Goal: Task Accomplishment & Management: Manage account settings

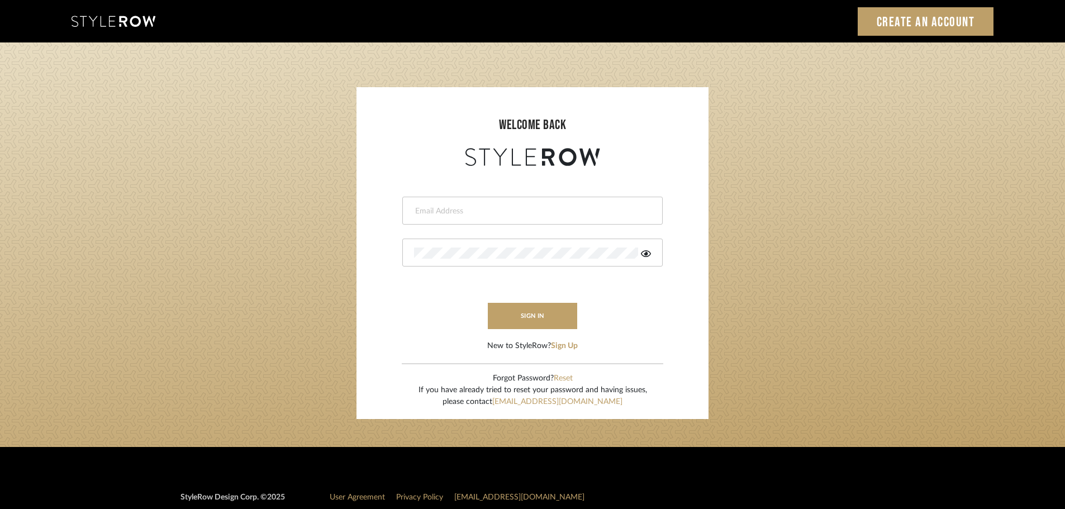
click at [501, 221] on div at bounding box center [532, 211] width 260 height 28
click at [497, 221] on div at bounding box center [532, 211] width 260 height 28
type input "[EMAIL_ADDRESS][DOMAIN_NAME]"
click at [543, 311] on button "sign in" at bounding box center [532, 316] width 89 height 26
click at [646, 259] on fa-icon at bounding box center [646, 253] width 10 height 11
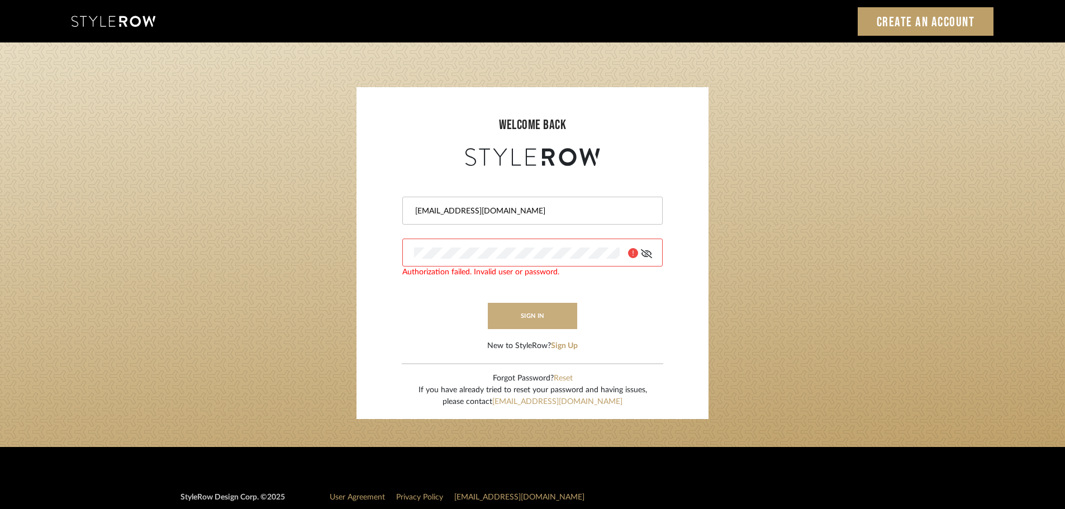
click at [549, 304] on button "sign in" at bounding box center [532, 316] width 89 height 26
click at [298, 249] on login-page "welcome back [EMAIL_ADDRESS][DOMAIN_NAME] Authorization failed. Invalid user or…" at bounding box center [532, 244] width 1065 height 405
click at [300, 157] on login-page "welcome back epeng@millwardarchitecturedesign.com This field is required sign i…" at bounding box center [532, 244] width 1065 height 405
drag, startPoint x: 361, startPoint y: 344, endPoint x: 391, endPoint y: 320, distance: 38.7
click at [361, 344] on sr-login "welcome back epeng@millwardarchitecturedesign.com This field is required sign i…" at bounding box center [533, 253] width 352 height 332
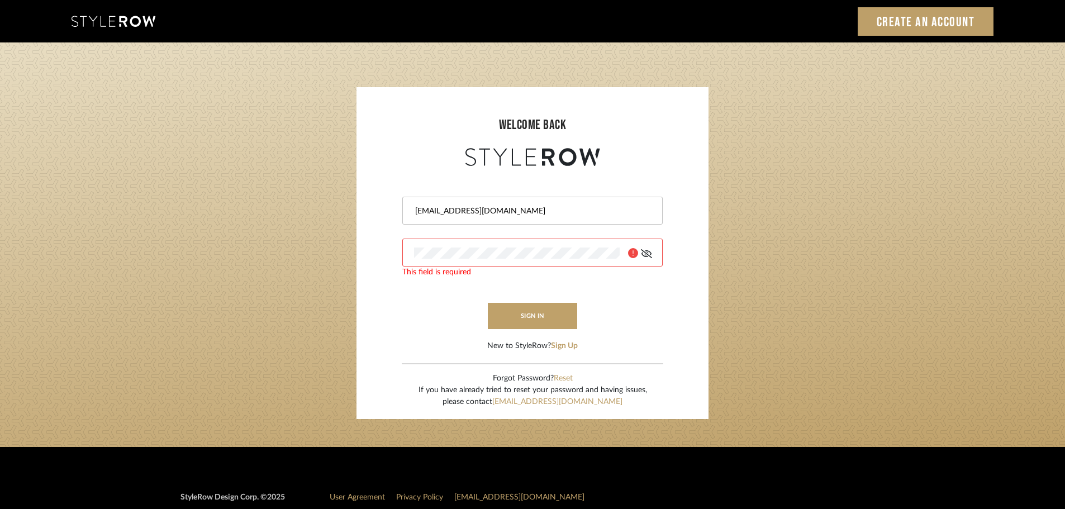
click at [336, 209] on login-page "welcome back epeng@millwardarchitecturedesign.com This field is required sign i…" at bounding box center [532, 244] width 1065 height 405
click at [456, 303] on form "epeng@millwardarchitecturedesign.com This field is required sign in New to Styl…" at bounding box center [533, 260] width 330 height 183
click at [579, 348] on form "epeng@millwardarchitecturedesign.com Authorization failed. Invalid user or pass…" at bounding box center [533, 260] width 330 height 183
click at [576, 348] on button "Sign Up" at bounding box center [564, 346] width 27 height 12
click at [518, 202] on div at bounding box center [532, 211] width 260 height 28
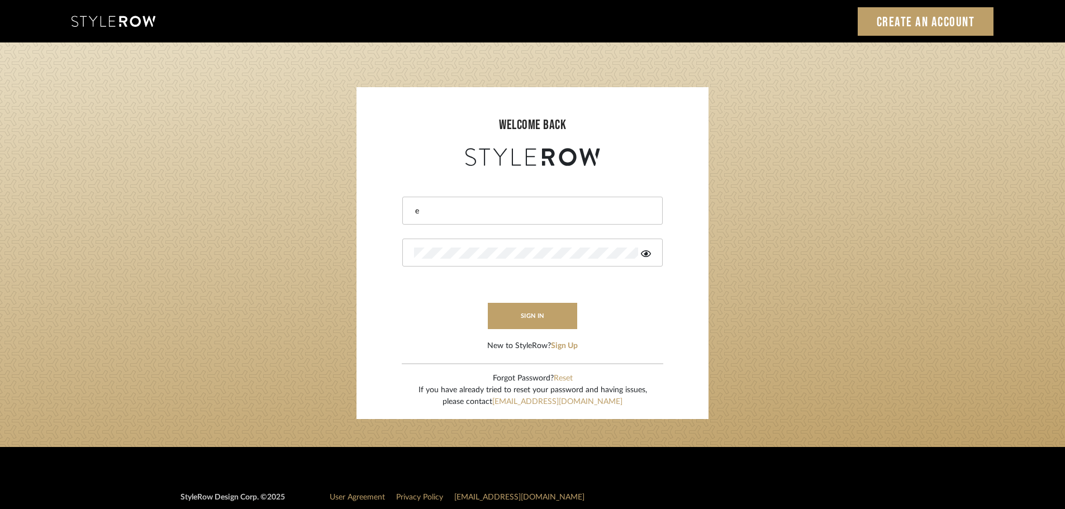
type input "[EMAIL_ADDRESS][DOMAIN_NAME]"
click at [560, 378] on button "Reset" at bounding box center [563, 379] width 19 height 12
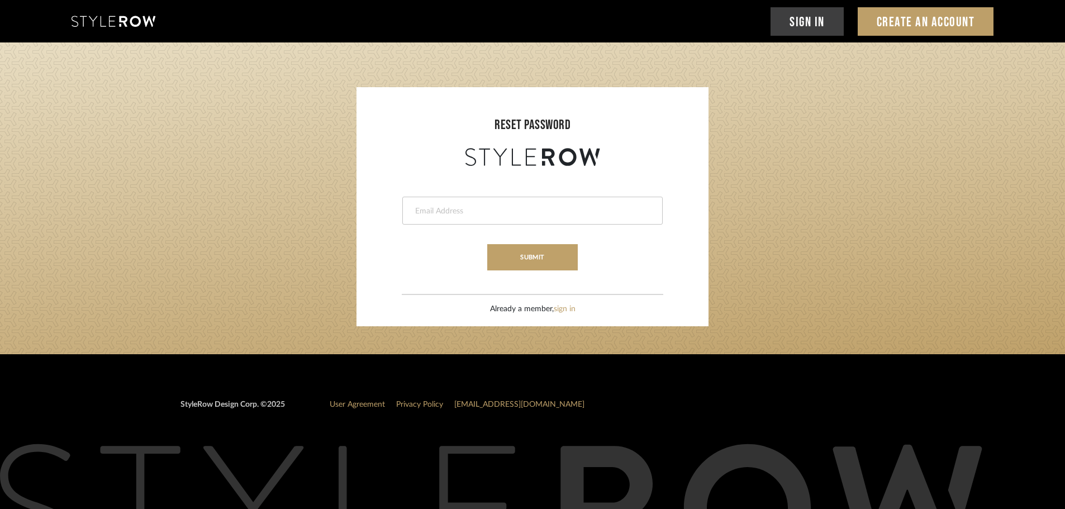
click at [443, 196] on form "This field is required submit" at bounding box center [533, 220] width 330 height 102
drag, startPoint x: 448, startPoint y: 208, endPoint x: 481, endPoint y: 213, distance: 33.4
click at [448, 208] on input "email" at bounding box center [531, 211] width 234 height 11
type input "[EMAIL_ADDRESS][DOMAIN_NAME]"
click at [539, 257] on button "submit" at bounding box center [532, 257] width 90 height 26
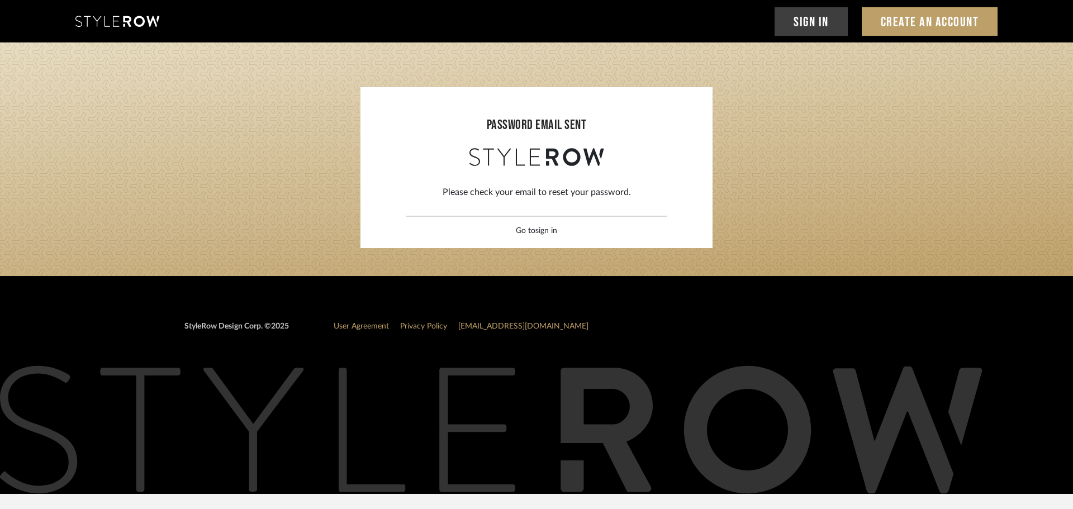
click at [542, 230] on link "sign in" at bounding box center [546, 231] width 22 height 8
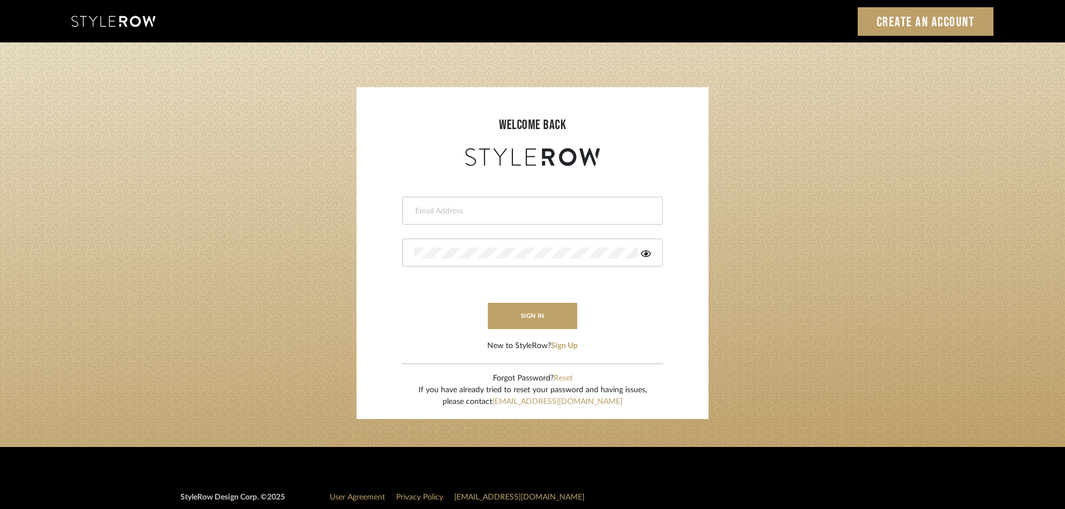
click at [540, 206] on input "email" at bounding box center [531, 211] width 234 height 11
type input "[EMAIL_ADDRESS][DOMAIN_NAME]"
click at [644, 253] on icon at bounding box center [646, 253] width 10 height 9
drag, startPoint x: 487, startPoint y: 260, endPoint x: 444, endPoint y: 260, distance: 43.6
click at [444, 260] on div at bounding box center [532, 253] width 260 height 28
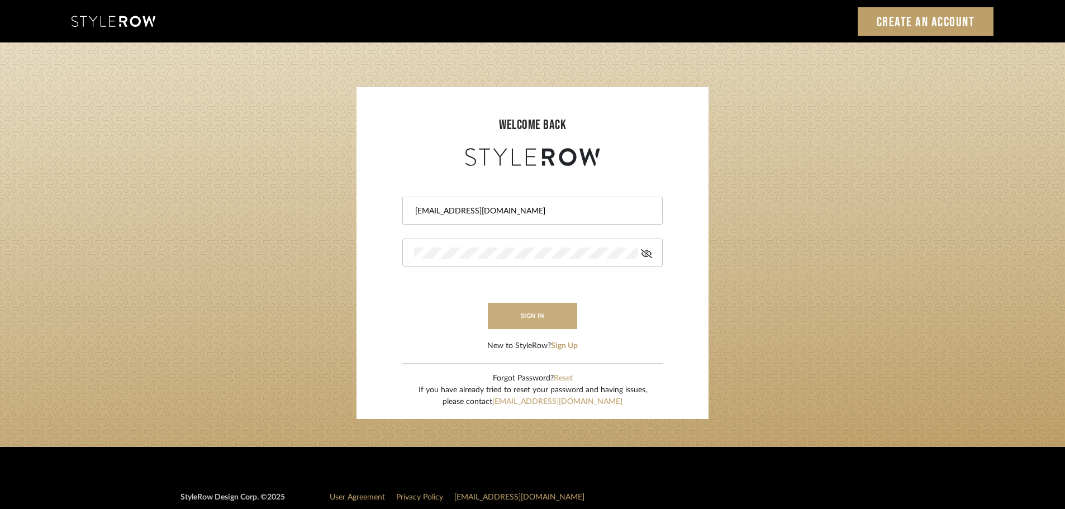
click at [518, 314] on button "sign in" at bounding box center [532, 316] width 89 height 26
drag, startPoint x: 227, startPoint y: 243, endPoint x: 225, endPoint y: 233, distance: 10.3
click at [227, 243] on login-page "welcome back [EMAIL_ADDRESS][DOMAIN_NAME] Authorization failed. Invalid user or…" at bounding box center [532, 244] width 1065 height 405
click at [439, 200] on div at bounding box center [532, 211] width 260 height 28
type input "[EMAIL_ADDRESS][DOMAIN_NAME]"
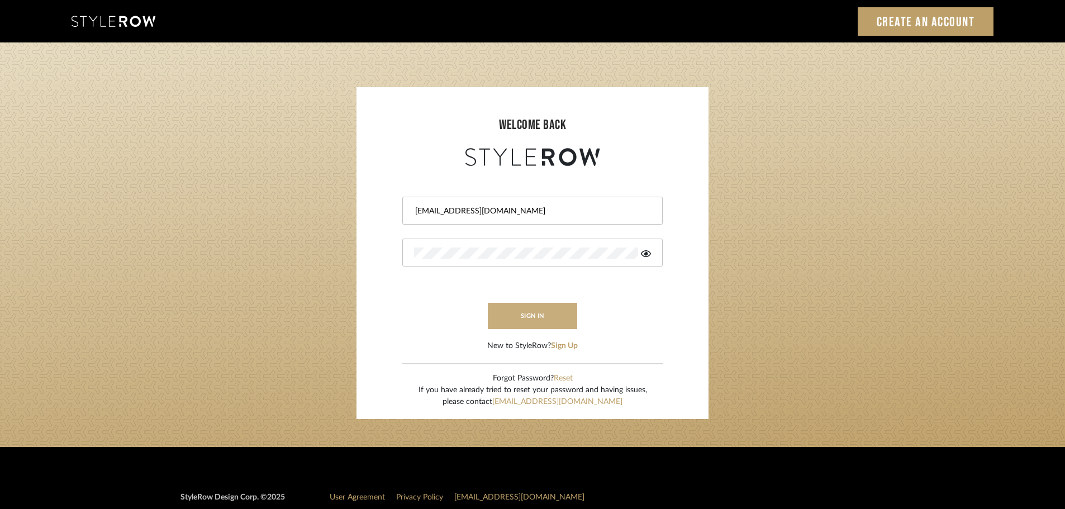
click at [547, 315] on button "sign in" at bounding box center [532, 316] width 89 height 26
drag, startPoint x: 636, startPoint y: 254, endPoint x: 643, endPoint y: 254, distance: 6.7
click at [637, 254] on icon at bounding box center [633, 253] width 10 height 10
click at [644, 253] on icon at bounding box center [646, 253] width 10 height 9
click at [518, 317] on button "sign in" at bounding box center [532, 316] width 89 height 26
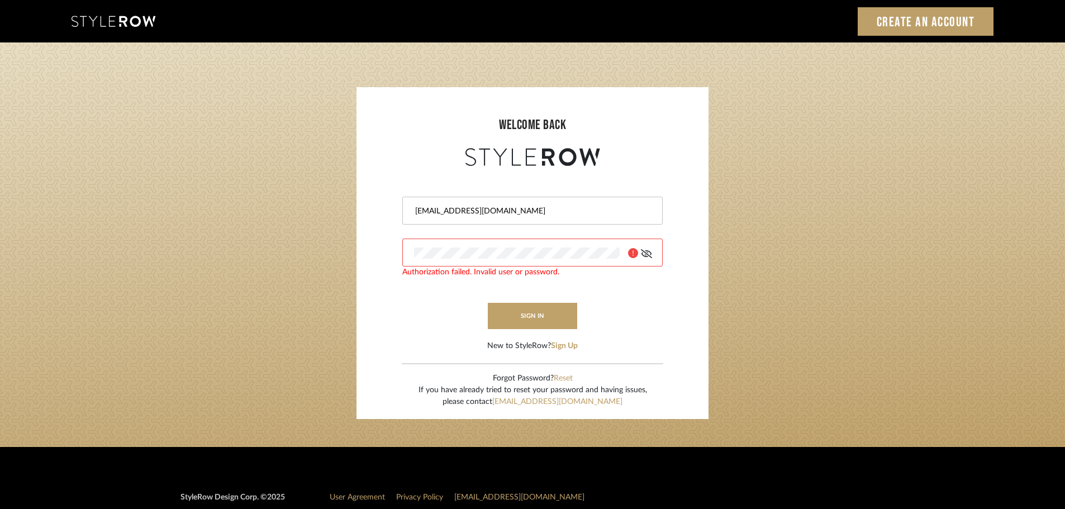
click at [425, 317] on form "epeng@millwardarchitecturedesign.com Authorization failed. Invalid user or pass…" at bounding box center [533, 260] width 330 height 183
click at [476, 216] on input "email" at bounding box center [531, 211] width 234 height 11
type input "[EMAIL_ADDRESS][DOMAIN_NAME]"
click at [651, 255] on icon at bounding box center [646, 253] width 10 height 9
click at [655, 316] on form "epeng@millwardarchitecturedesign.com Authorization failed. Invalid user or pass…" at bounding box center [533, 260] width 330 height 183
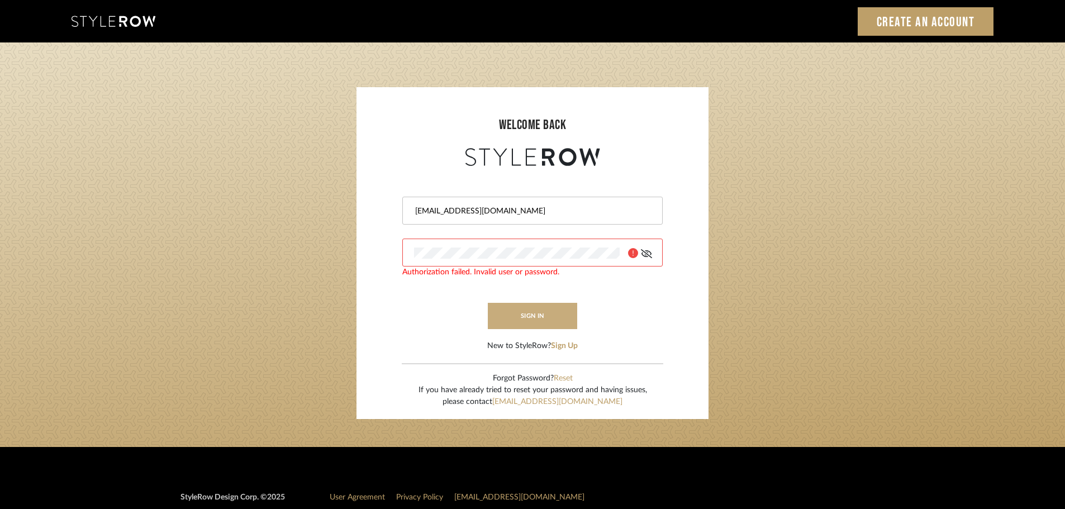
click at [562, 313] on button "sign in" at bounding box center [532, 316] width 89 height 26
drag, startPoint x: 648, startPoint y: 310, endPoint x: 617, endPoint y: 290, distance: 37.2
click at [649, 310] on form "epeng@millwardarchitecturedesign.com Authorization failed. Invalid user or pass…" at bounding box center [533, 260] width 330 height 183
